Goal: Information Seeking & Learning: Learn about a topic

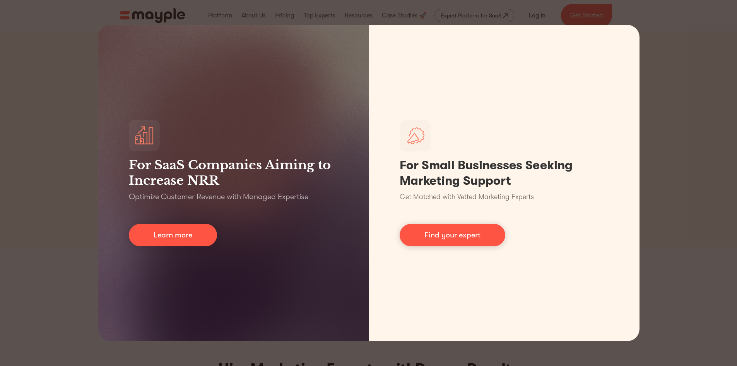
click at [705, 56] on div "For SaaS Companies Aiming to Increase NRR Optimize Customer Revenue with Manage…" at bounding box center [368, 183] width 737 height 366
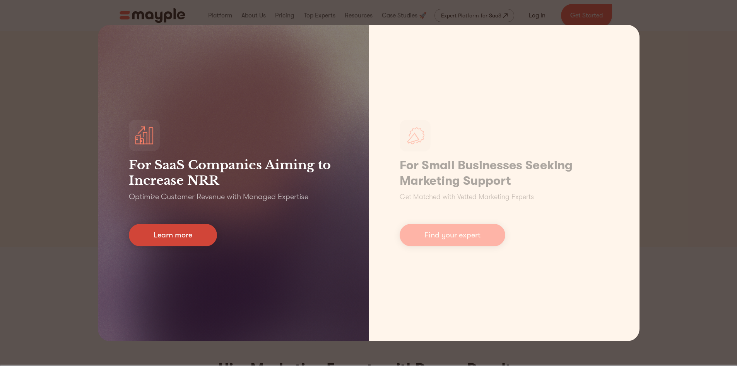
click at [169, 231] on link "Learn more" at bounding box center [173, 235] width 88 height 22
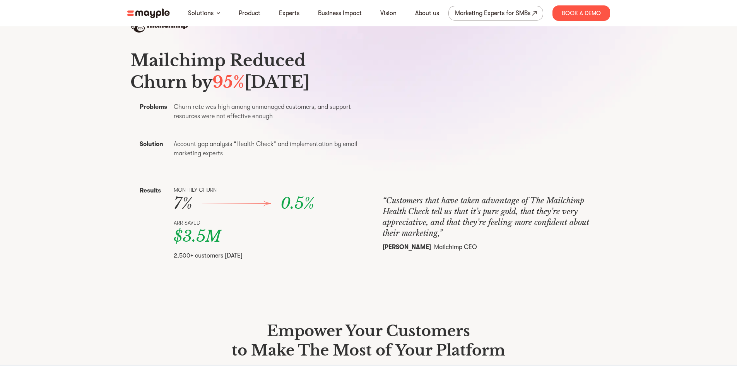
scroll to position [348, 0]
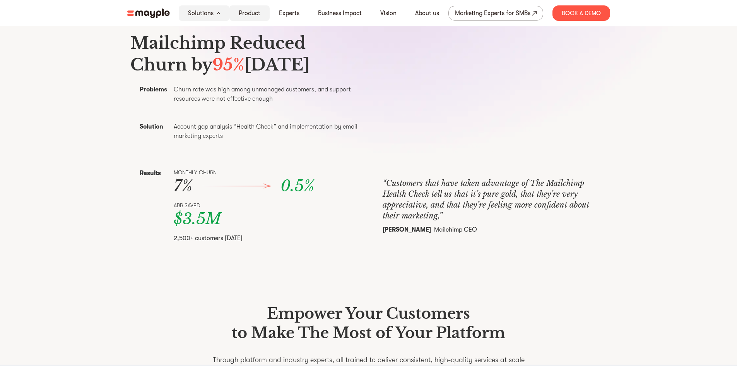
click at [238, 13] on div "Product" at bounding box center [249, 12] width 40 height 15
click at [481, 168] on div at bounding box center [495, 105] width 224 height 126
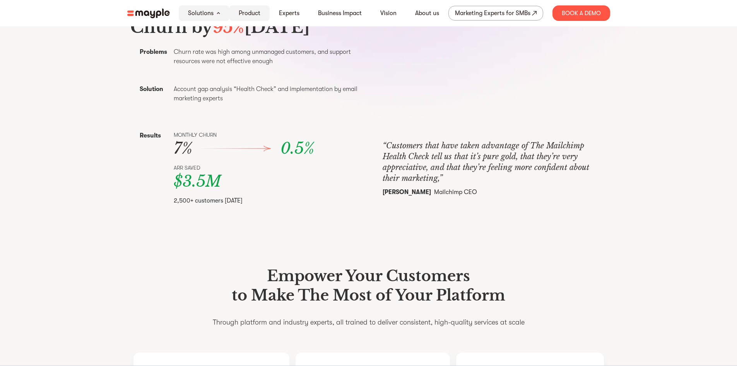
scroll to position [387, 0]
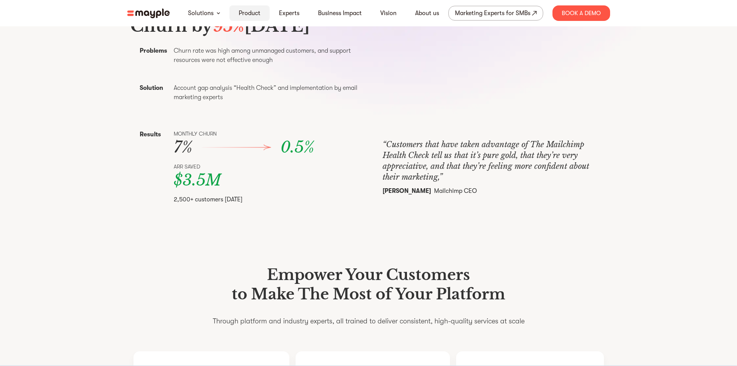
click at [248, 14] on link "Product" at bounding box center [250, 13] width 22 height 9
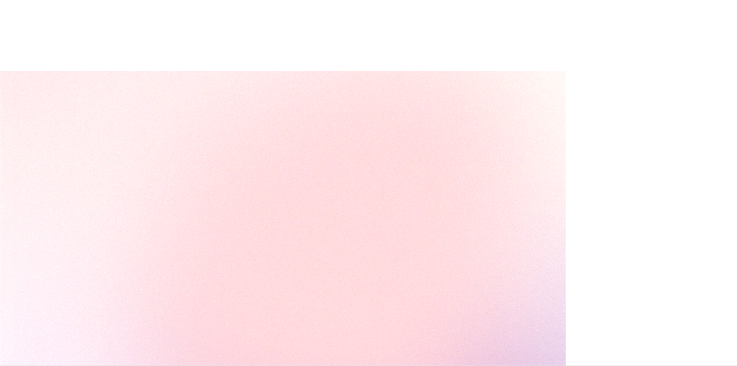
scroll to position [3431, 0]
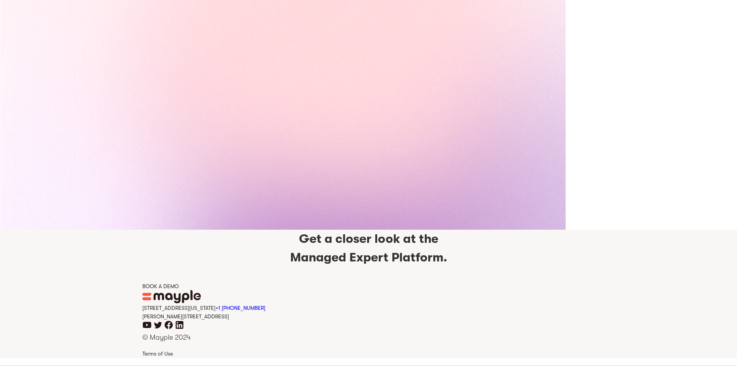
click at [590, 277] on div "Get a closer look at the Managed Expert Platform. BOOK A DEMO" at bounding box center [368, 259] width 453 height 60
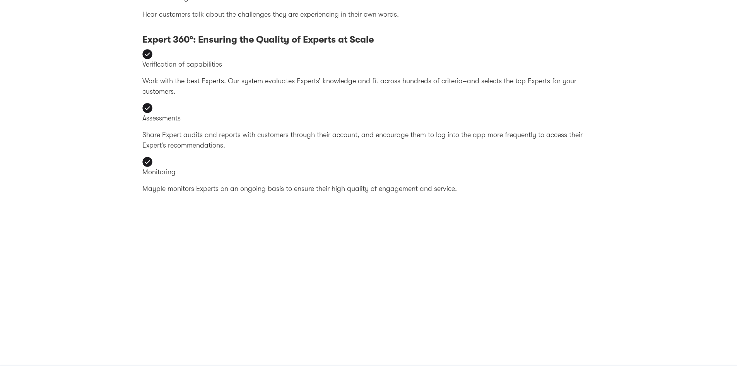
scroll to position [2696, 0]
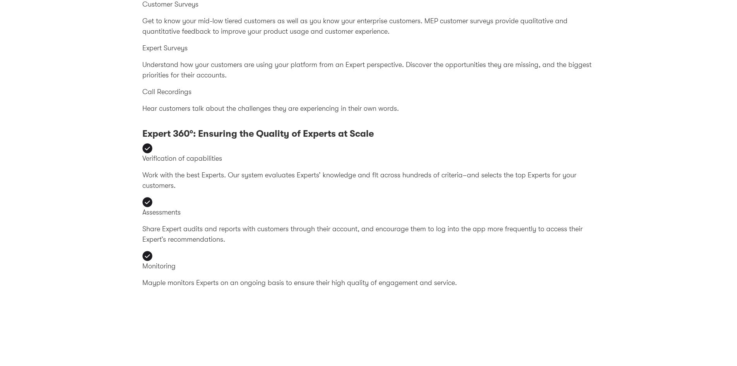
scroll to position [2694, 0]
click at [456, 225] on div at bounding box center [368, 338] width 453 height 421
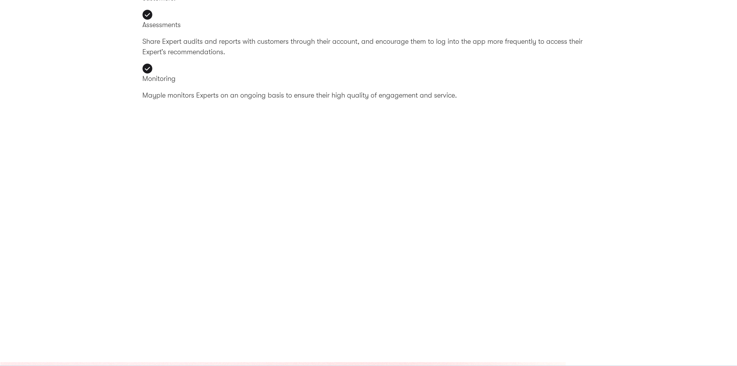
scroll to position [2927, 0]
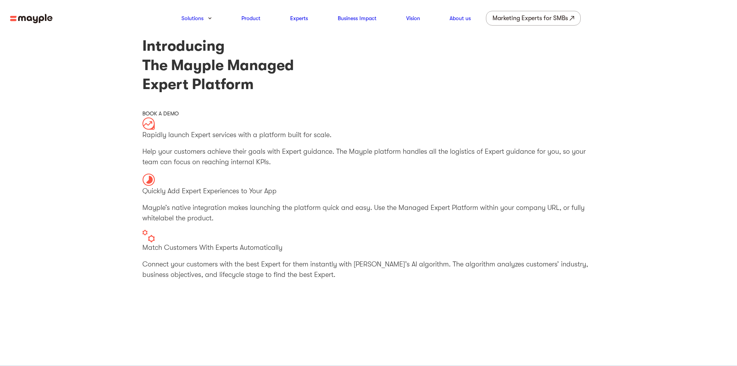
click at [22, 21] on img at bounding box center [31, 19] width 43 height 10
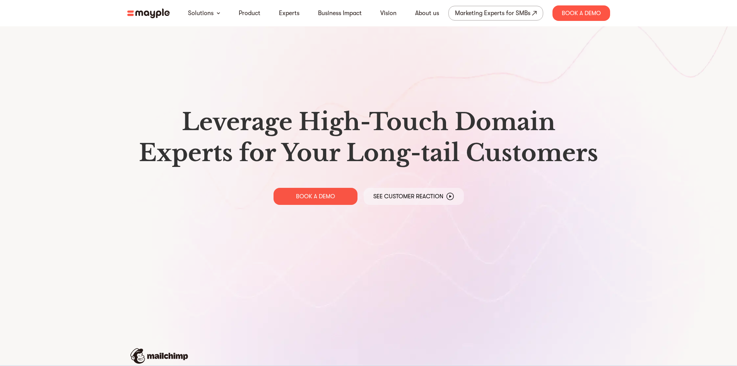
click at [502, 209] on div "Leverage High-Touch Domain Experts for Your Long-tail Customers BOOK A DEMO See…" at bounding box center [368, 155] width 495 height 311
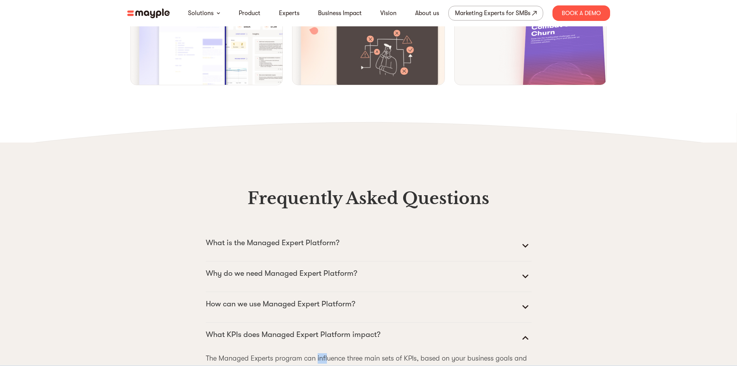
scroll to position [3345, 0]
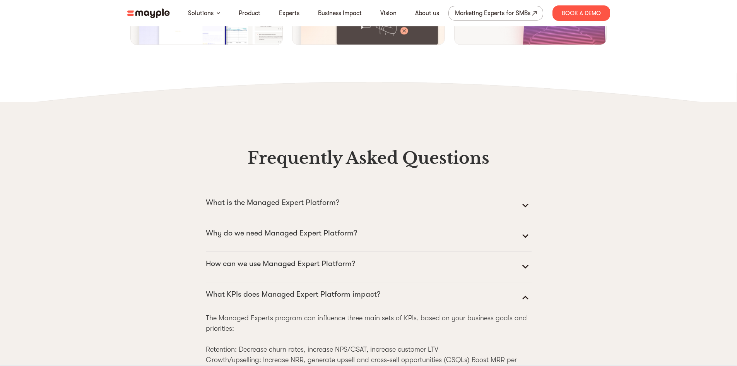
click at [239, 288] on p "What KPIs does Managed Expert Platform impact?" at bounding box center [293, 294] width 174 height 12
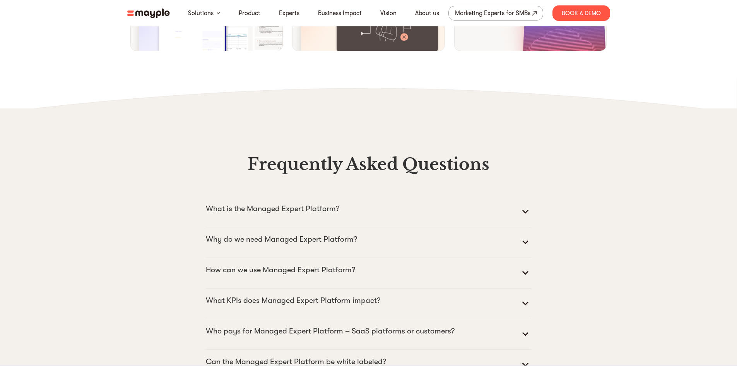
click at [240, 294] on p "What KPIs does Managed Expert Platform impact?" at bounding box center [293, 300] width 174 height 12
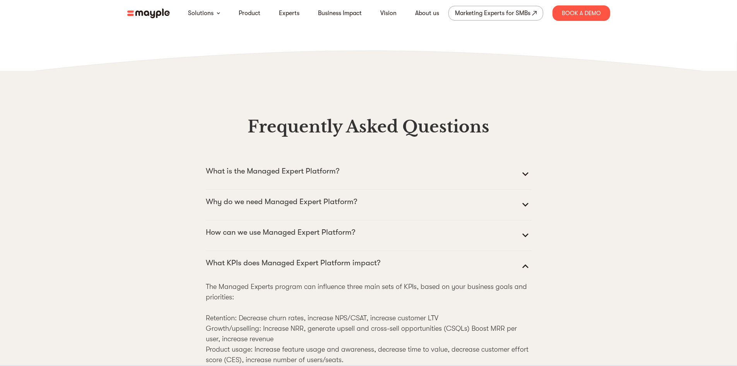
scroll to position [3422, 0]
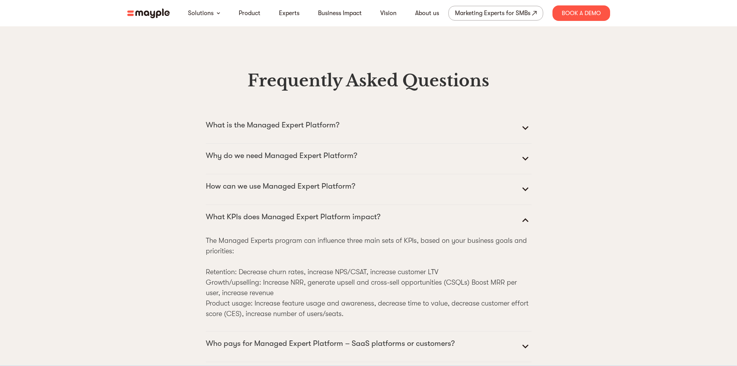
drag, startPoint x: 195, startPoint y: 159, endPoint x: 533, endPoint y: 255, distance: 351.8
click at [426, 237] on p "The Managed Experts program can influence three main sets of KPIs, based on you…" at bounding box center [369, 277] width 326 height 84
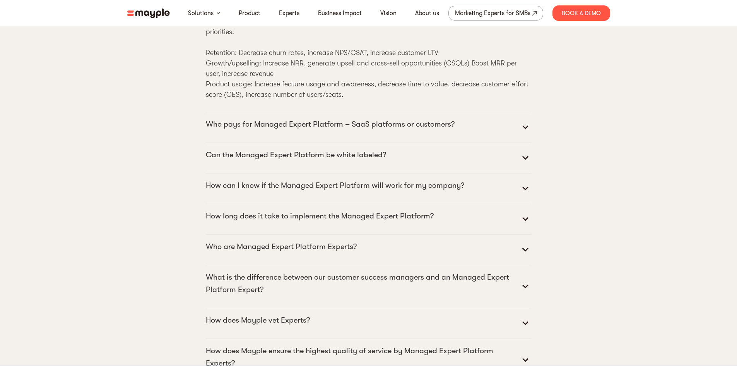
scroll to position [3409, 0]
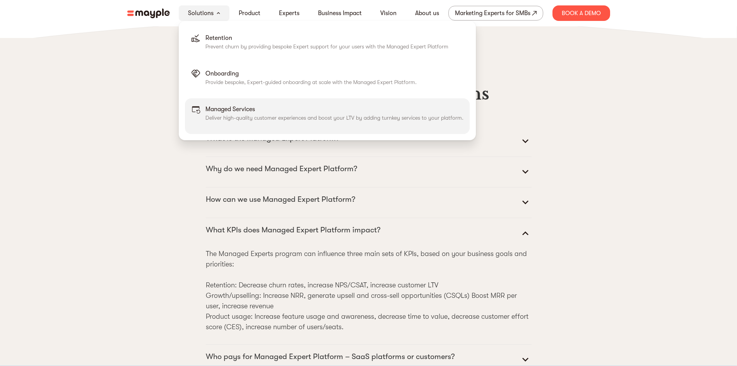
click at [243, 105] on p "Managed Services" at bounding box center [334, 108] width 258 height 9
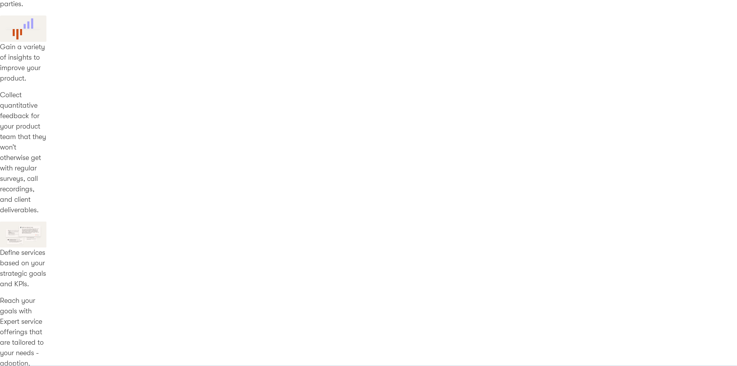
scroll to position [735, 0]
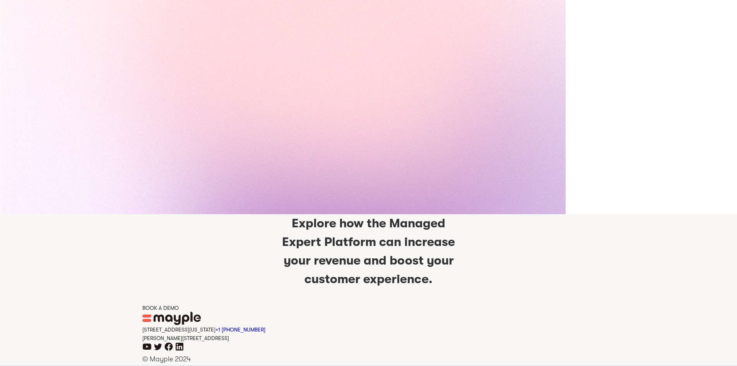
scroll to position [2308, 0]
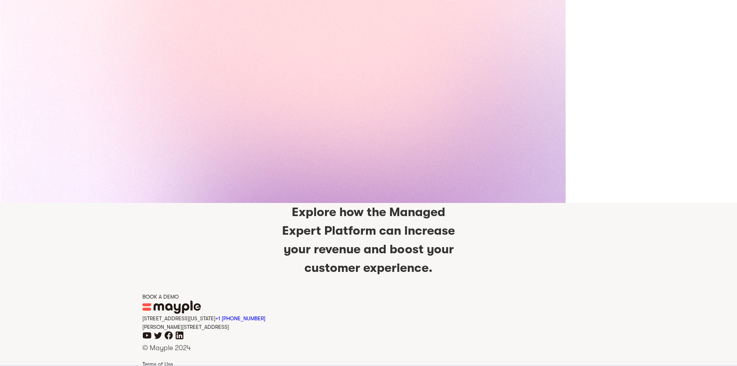
click at [168, 330] on icon "facebook icon" at bounding box center [168, 334] width 9 height 9
click at [155, 332] on icon "twitter icon" at bounding box center [158, 335] width 8 height 7
click at [180, 330] on icon "linkedin icon" at bounding box center [179, 334] width 9 height 9
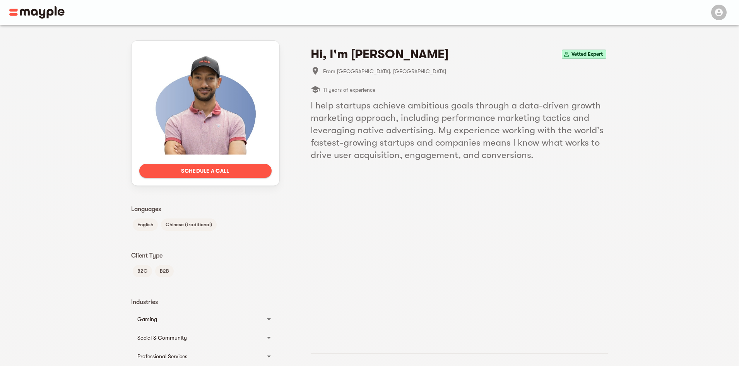
click at [384, 121] on h5 "I help startups achieve ambitious goals through a data-driven growth marketing …" at bounding box center [459, 130] width 297 height 62
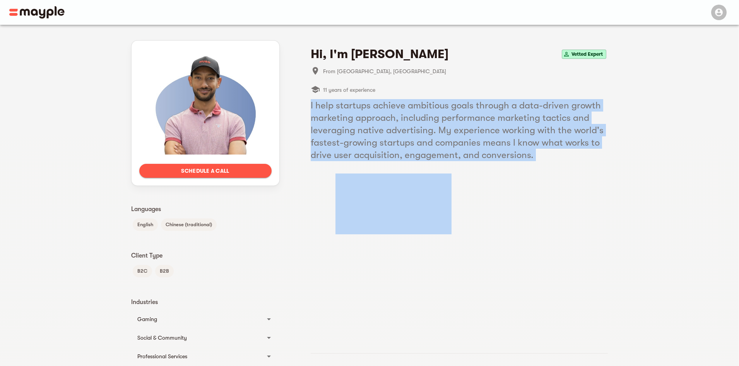
click at [384, 121] on h5 "I help startups achieve ambitious goals through a data-driven growth marketing …" at bounding box center [459, 130] width 297 height 62
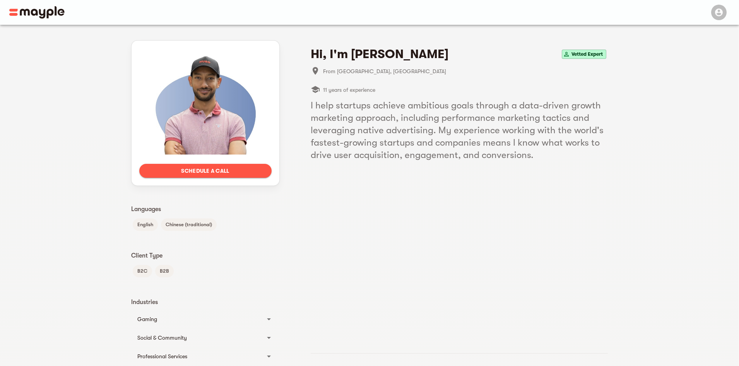
click at [457, 189] on div at bounding box center [459, 242] width 248 height 139
